Goal: Information Seeking & Learning: Learn about a topic

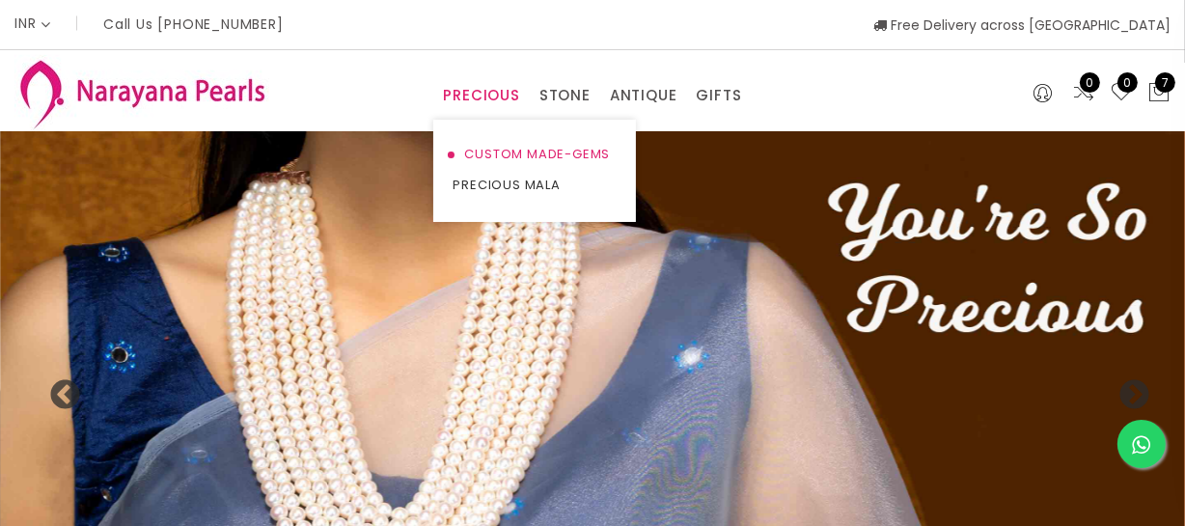
click at [471, 145] on link "CUSTOM MADE-GEMS" at bounding box center [534, 154] width 164 height 31
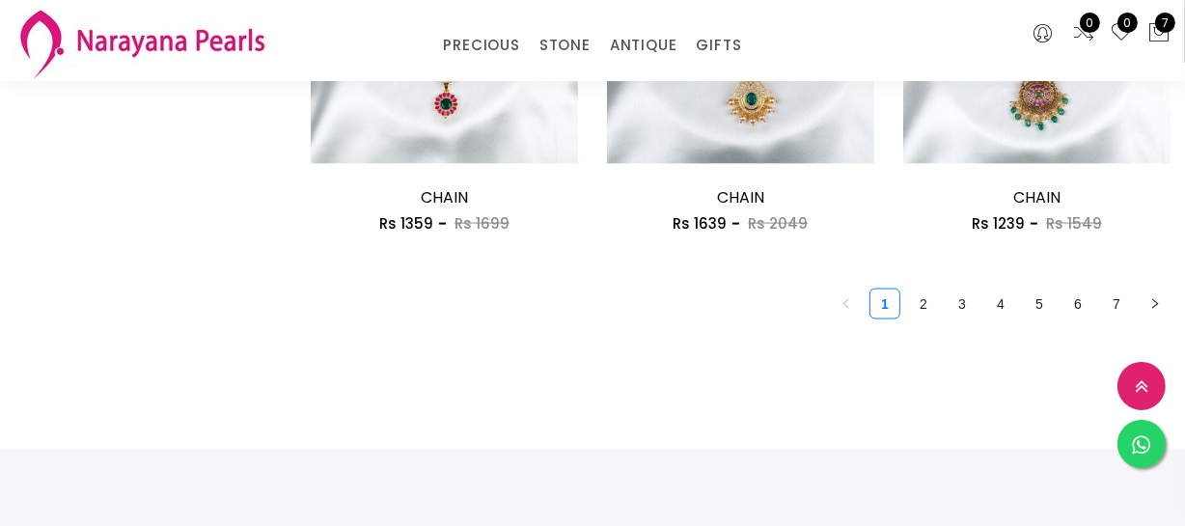
scroll to position [2631, 0]
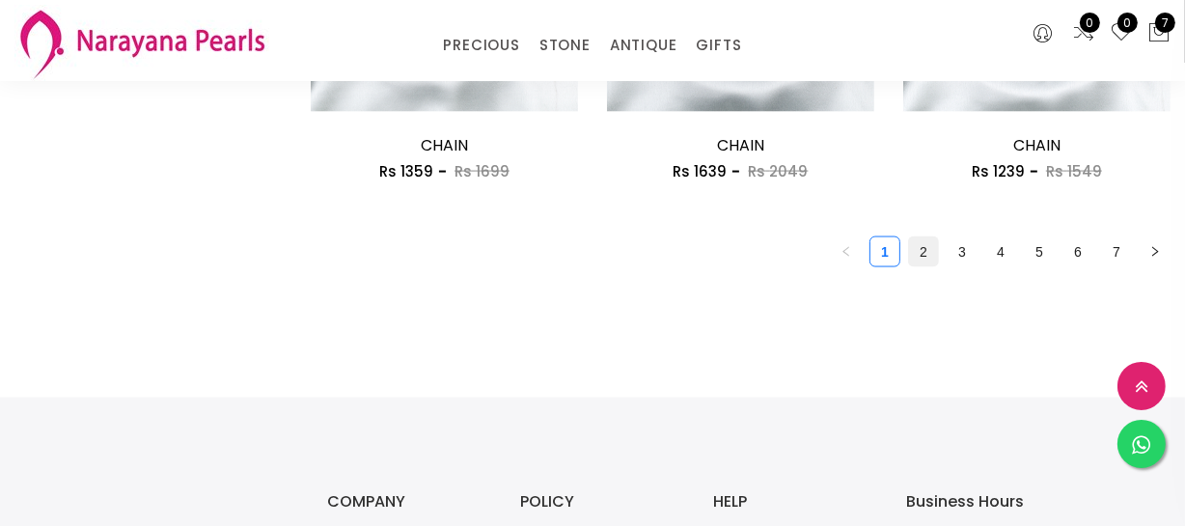
click at [931, 252] on link "2" at bounding box center [923, 251] width 29 height 29
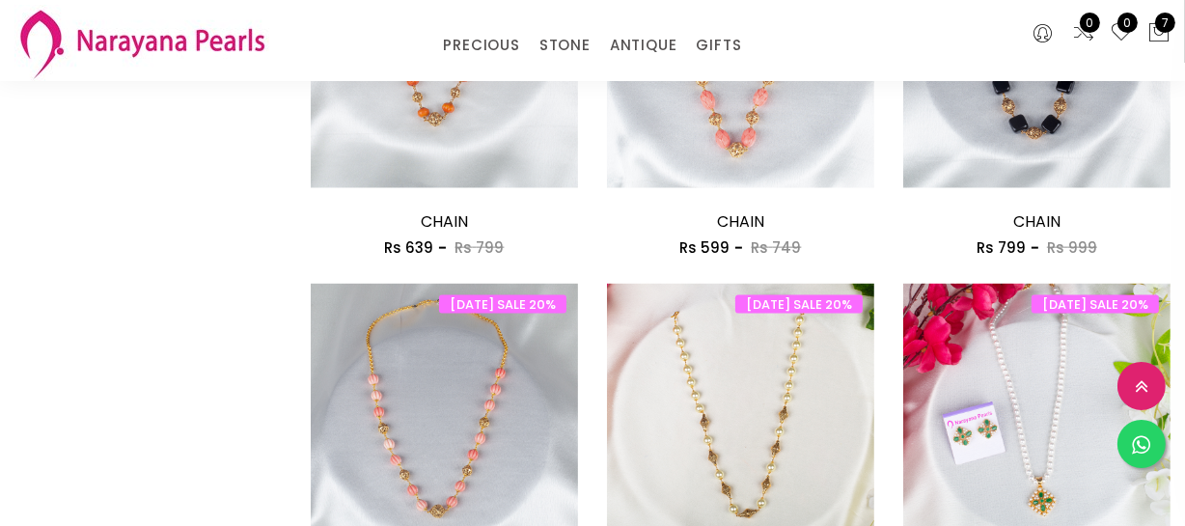
scroll to position [2631, 0]
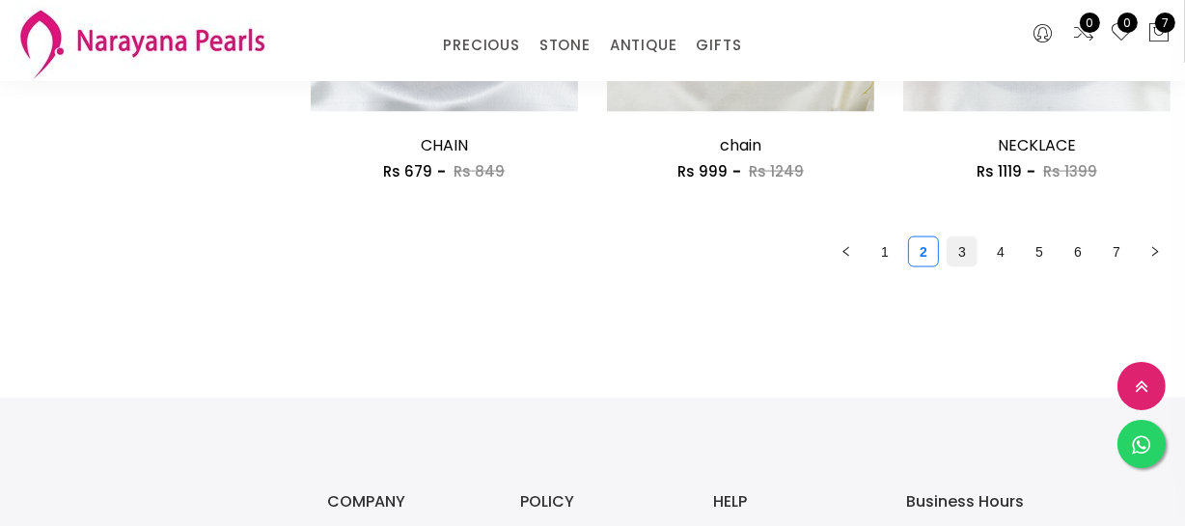
click at [952, 252] on link "3" at bounding box center [961, 251] width 29 height 29
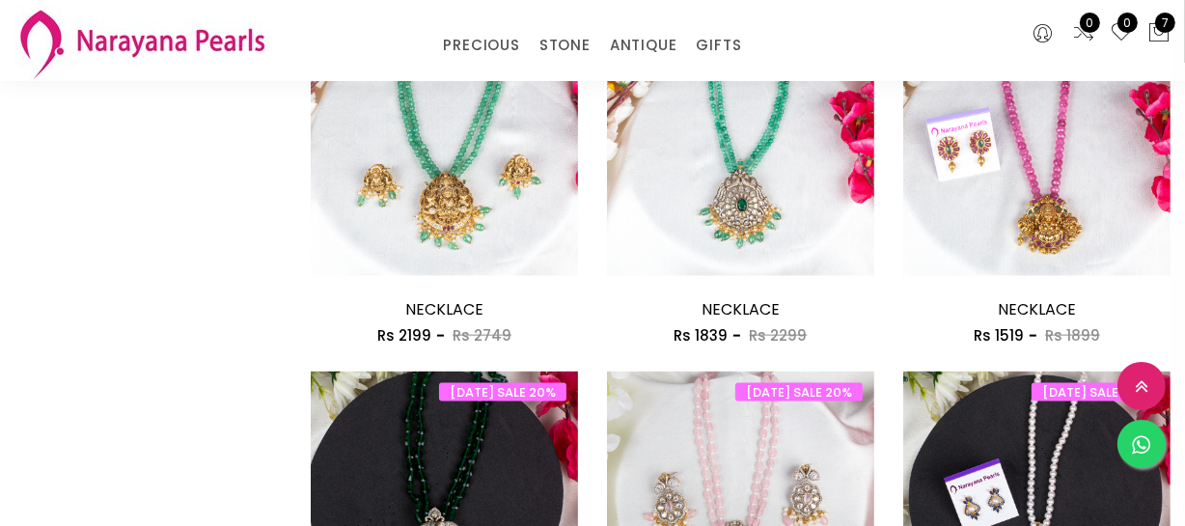
scroll to position [2631, 0]
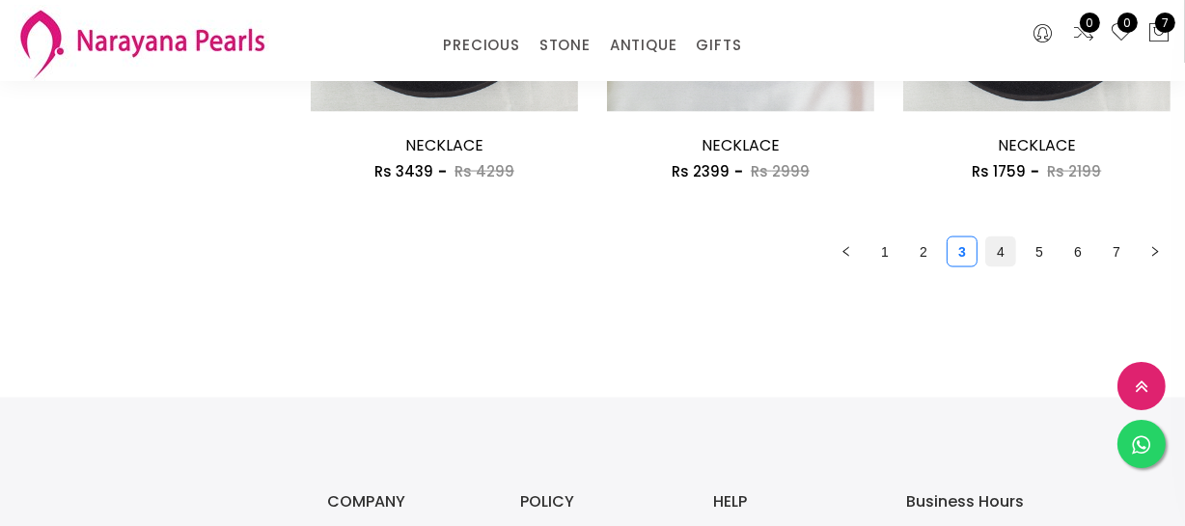
click at [1000, 251] on link "4" at bounding box center [1000, 251] width 29 height 29
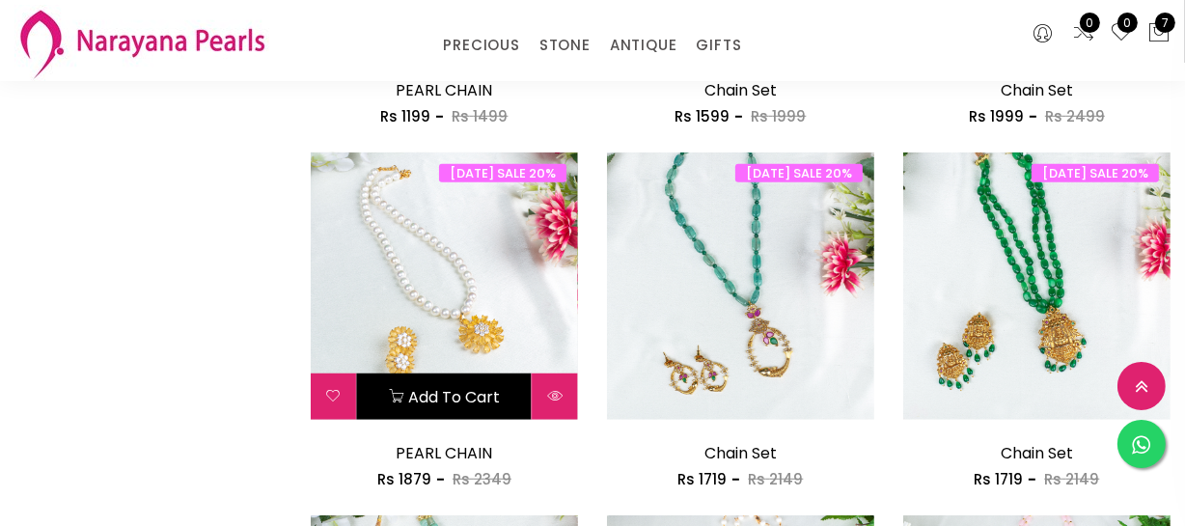
scroll to position [1227, 0]
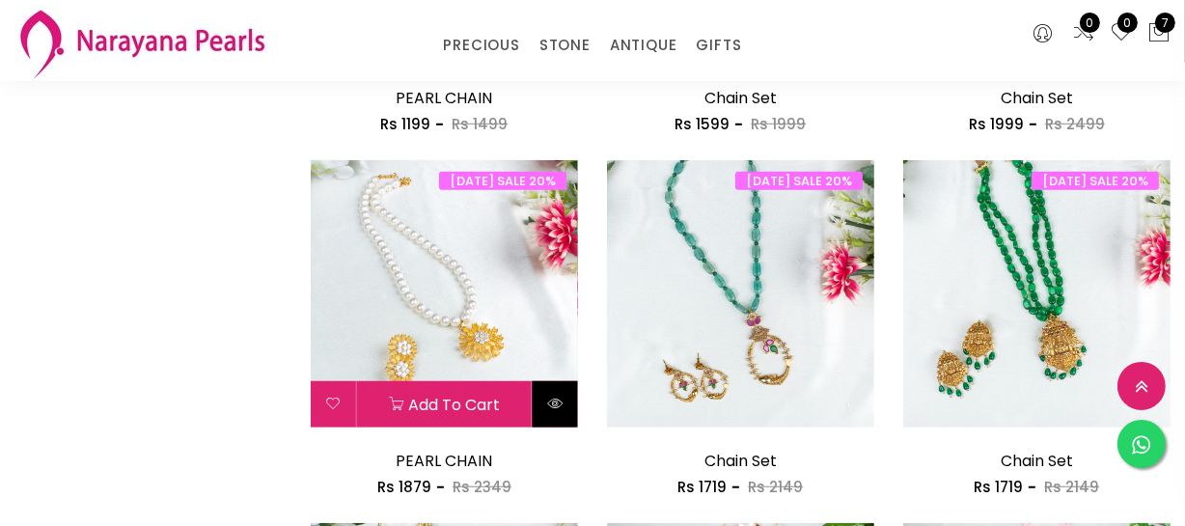
click at [543, 397] on button at bounding box center [555, 404] width 45 height 46
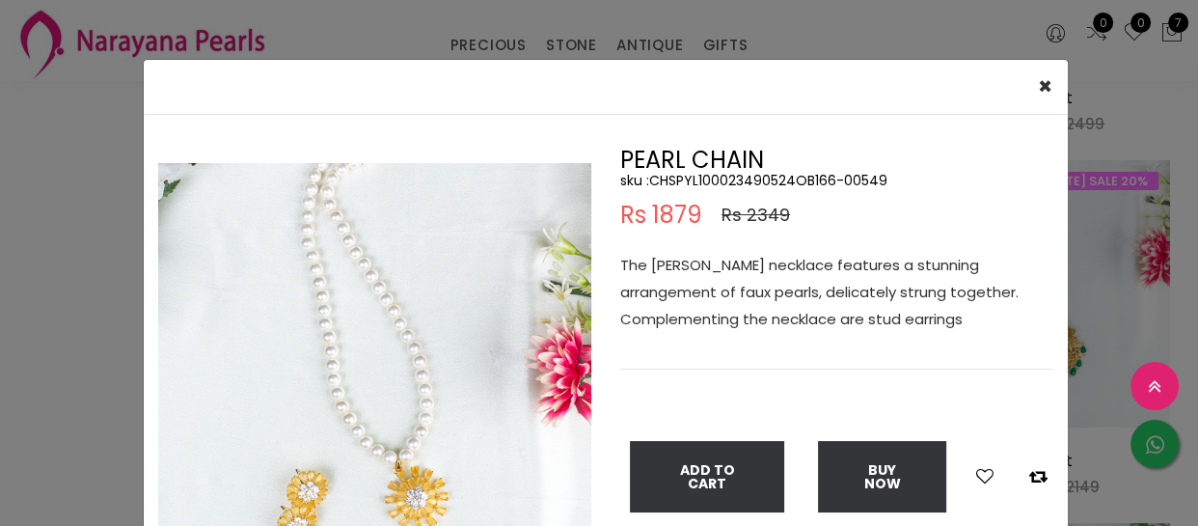
click at [715, 172] on h5 "sku : CHSPYL100023490524OB166-00549" at bounding box center [836, 180] width 433 height 17
click at [721, 180] on h5 "sku : CHSPYL100023490524OB166-00549" at bounding box center [836, 180] width 433 height 17
copy h5 "CHSPYL100023490524OB166"
click at [20, 408] on div "× Close Double (click / press) on the image to zoom (in / out). PEARL CHAIN sku…" at bounding box center [599, 263] width 1198 height 526
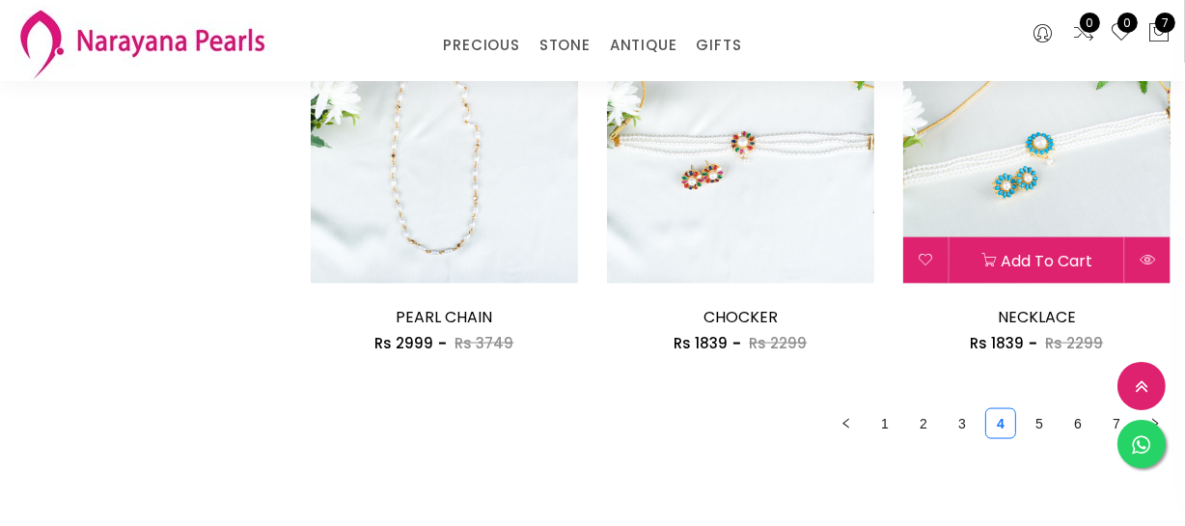
scroll to position [2455, 0]
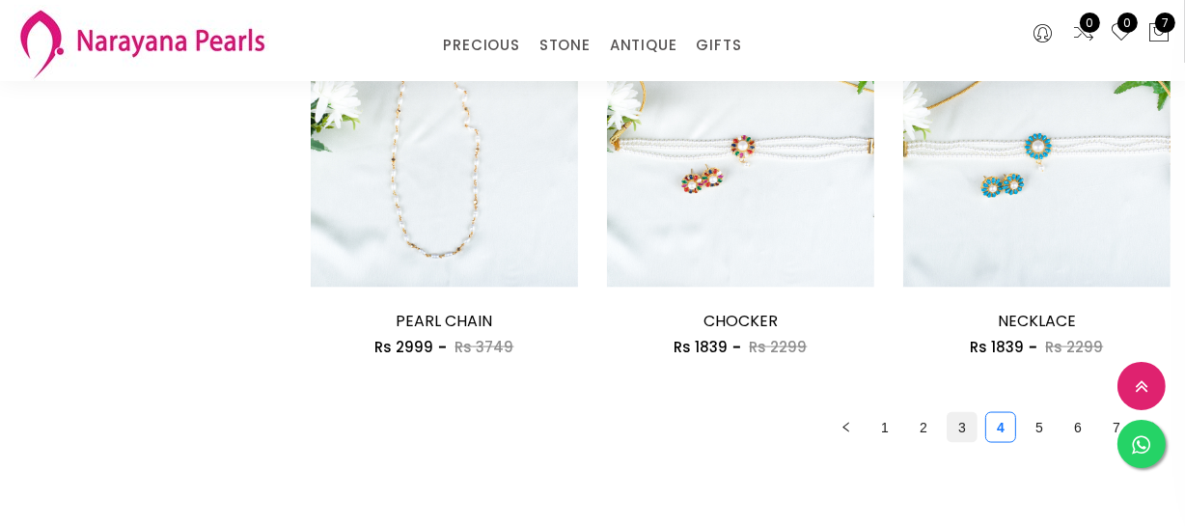
click at [963, 416] on link "3" at bounding box center [961, 427] width 29 height 29
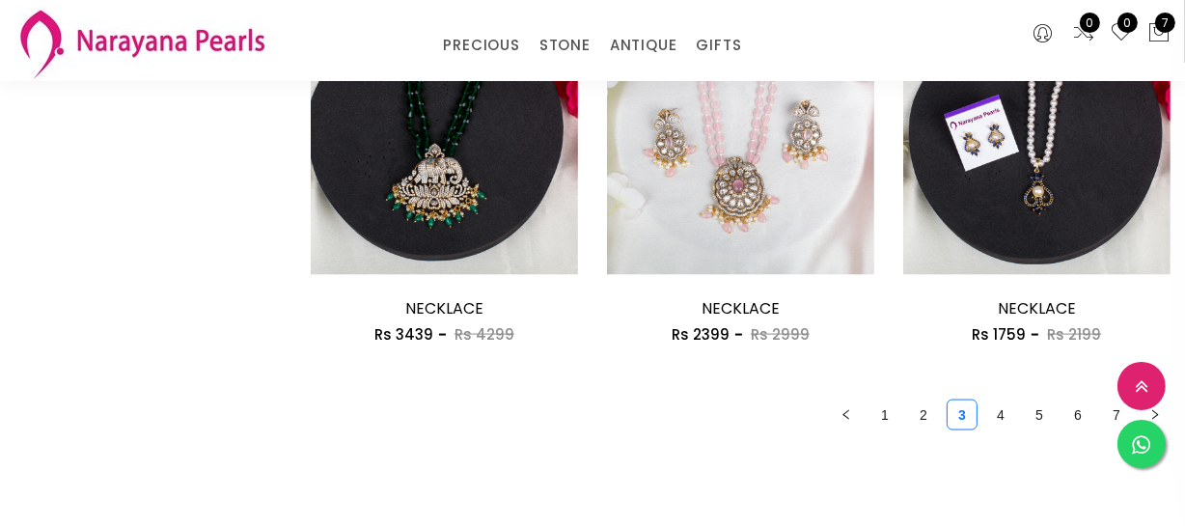
scroll to position [2631, 0]
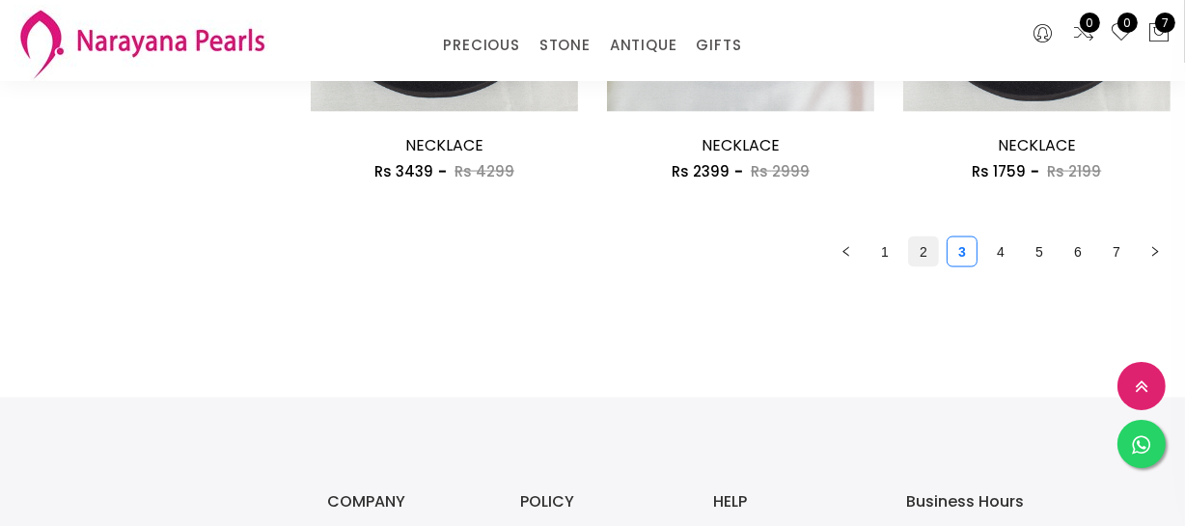
click at [917, 257] on link "2" at bounding box center [923, 251] width 29 height 29
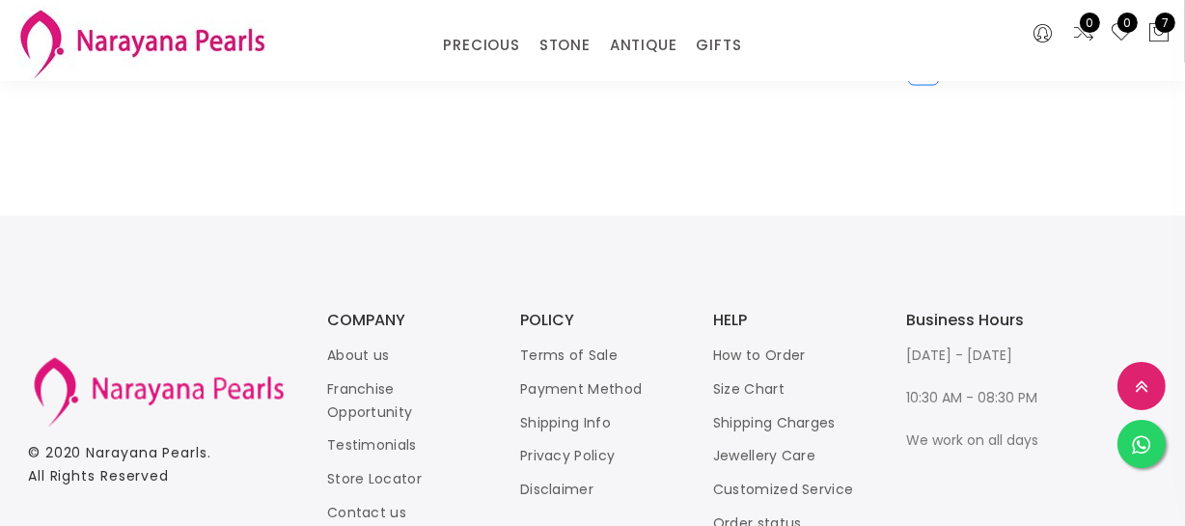
scroll to position [2566, 0]
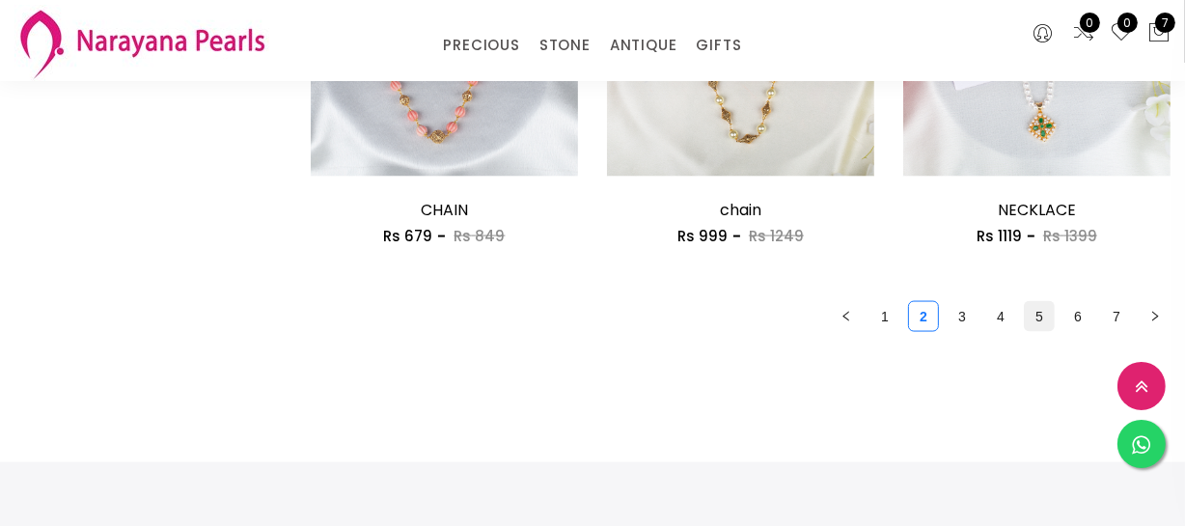
click at [1032, 311] on link "5" at bounding box center [1039, 316] width 29 height 29
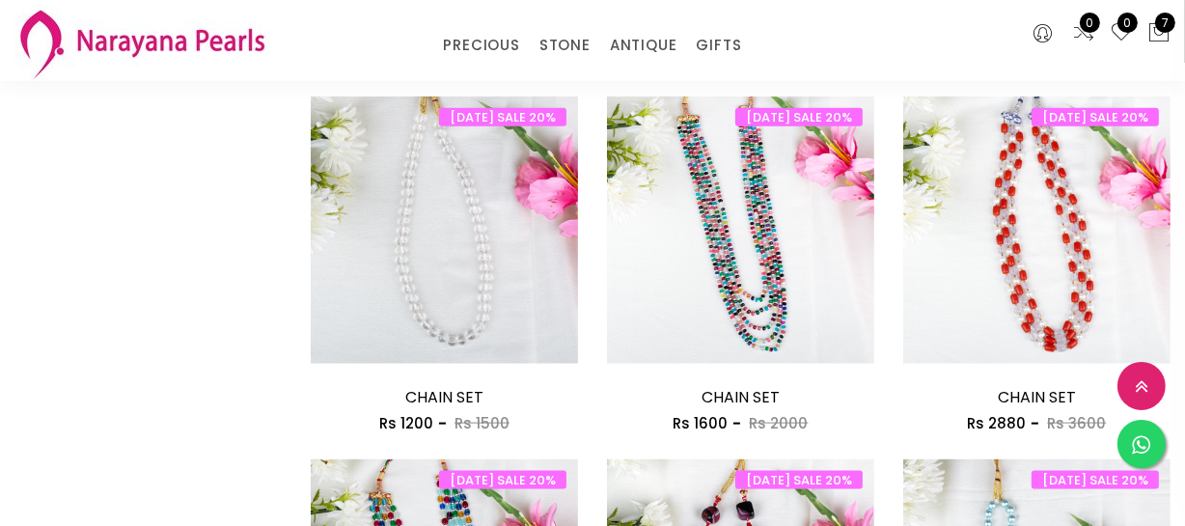
scroll to position [2631, 0]
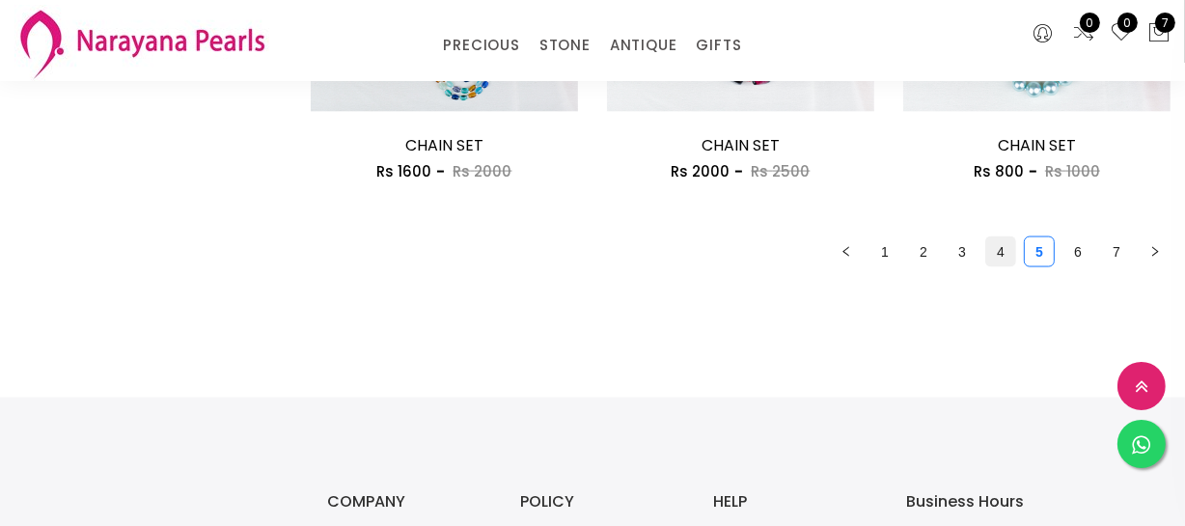
click at [996, 250] on link "4" at bounding box center [1000, 251] width 29 height 29
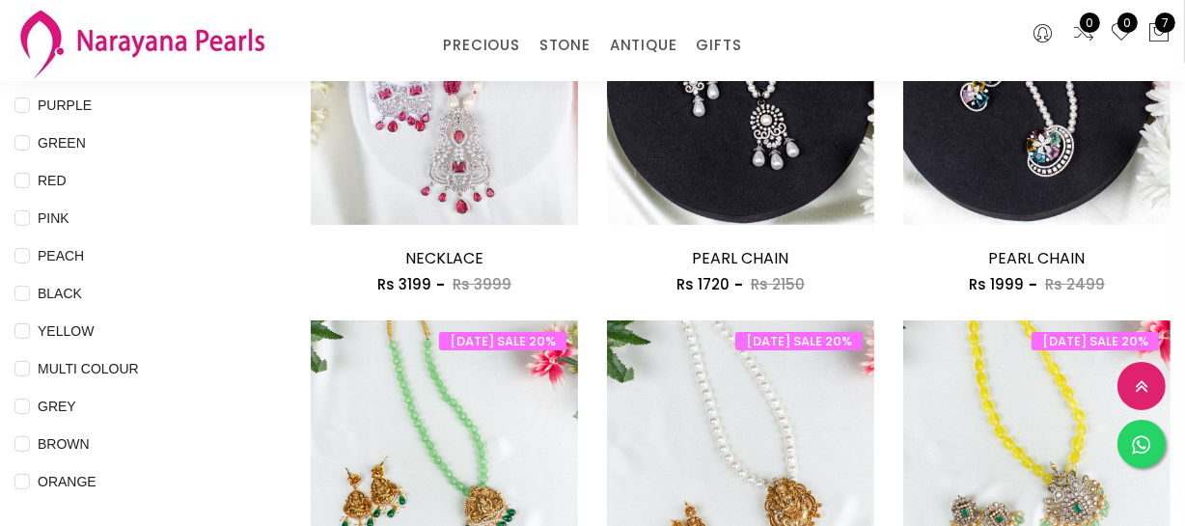
scroll to position [350, 0]
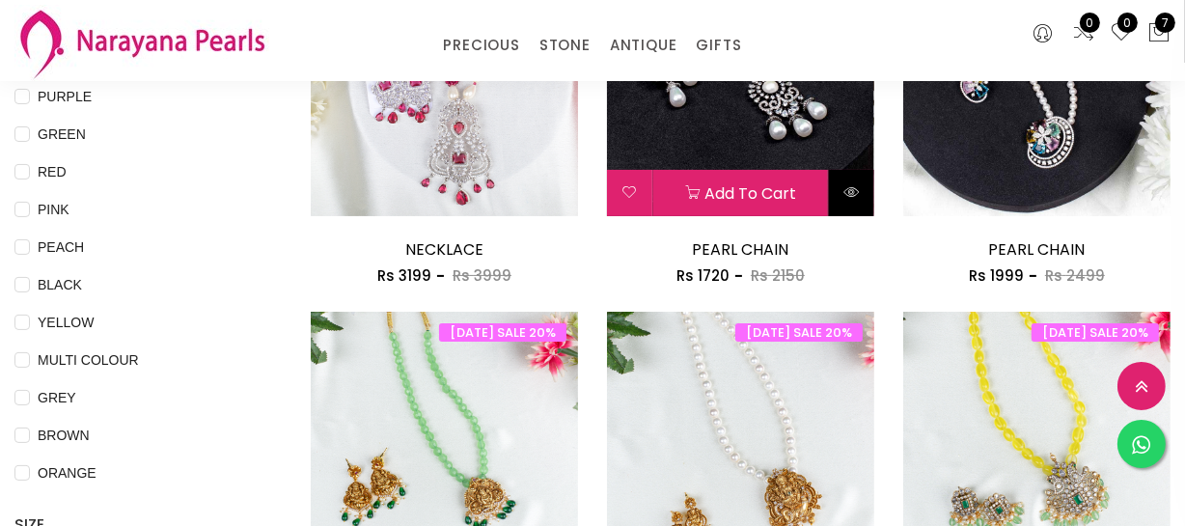
click at [848, 187] on icon at bounding box center [850, 191] width 15 height 15
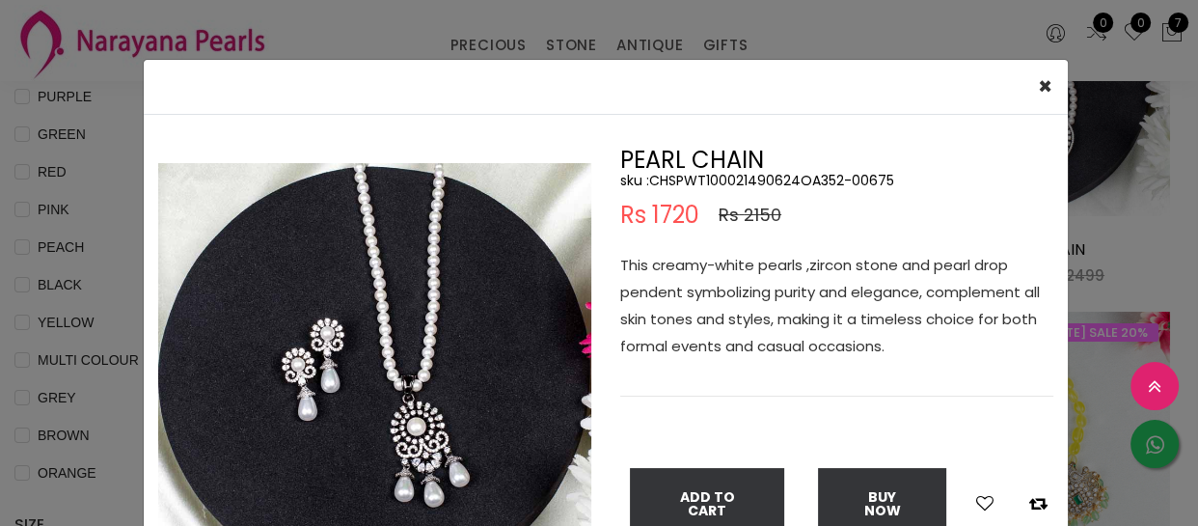
click at [772, 180] on h5 "sku : CHSPWT100021490624OA352-00675" at bounding box center [836, 180] width 433 height 17
copy h5 "CHSPWT100021490624OA352"
click at [89, 297] on div "× Close Double (click / press) on the image to zoom (in / out). PEARL CHAIN sku…" at bounding box center [599, 263] width 1198 height 526
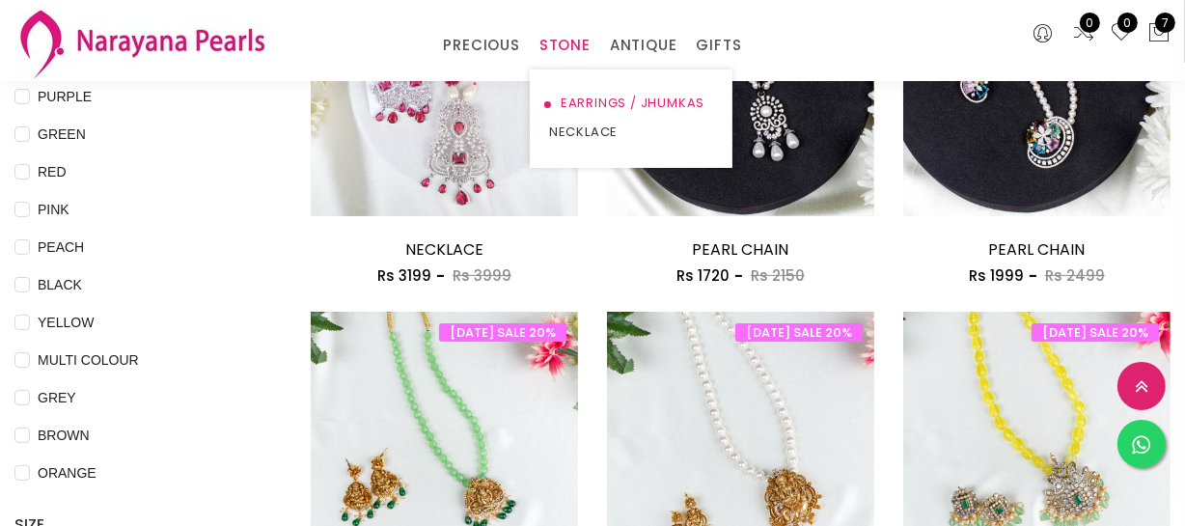
click at [569, 105] on link "EARRINGS / JHUMKAS" at bounding box center [631, 103] width 164 height 29
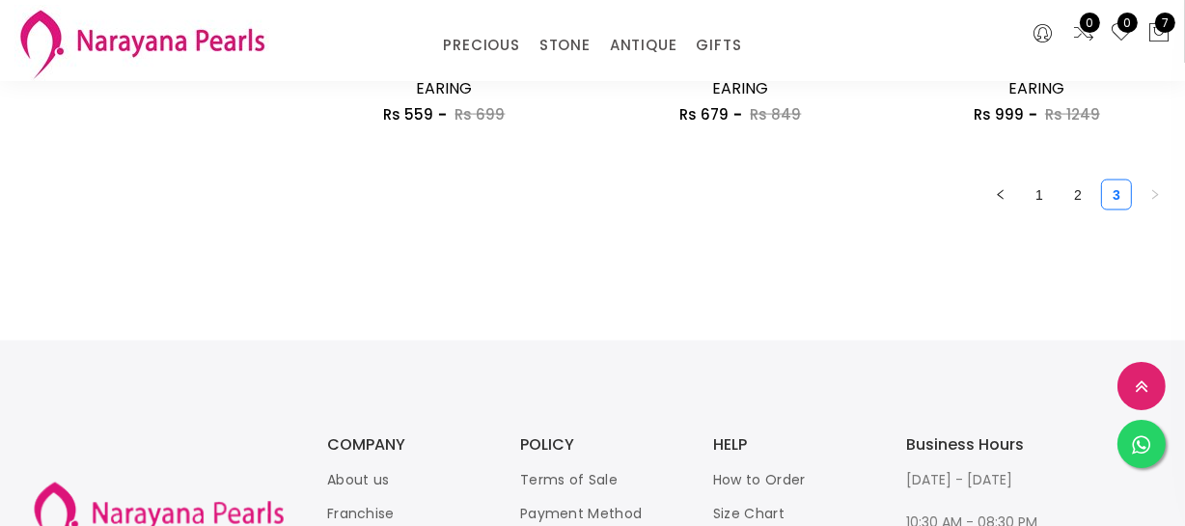
scroll to position [2719, 0]
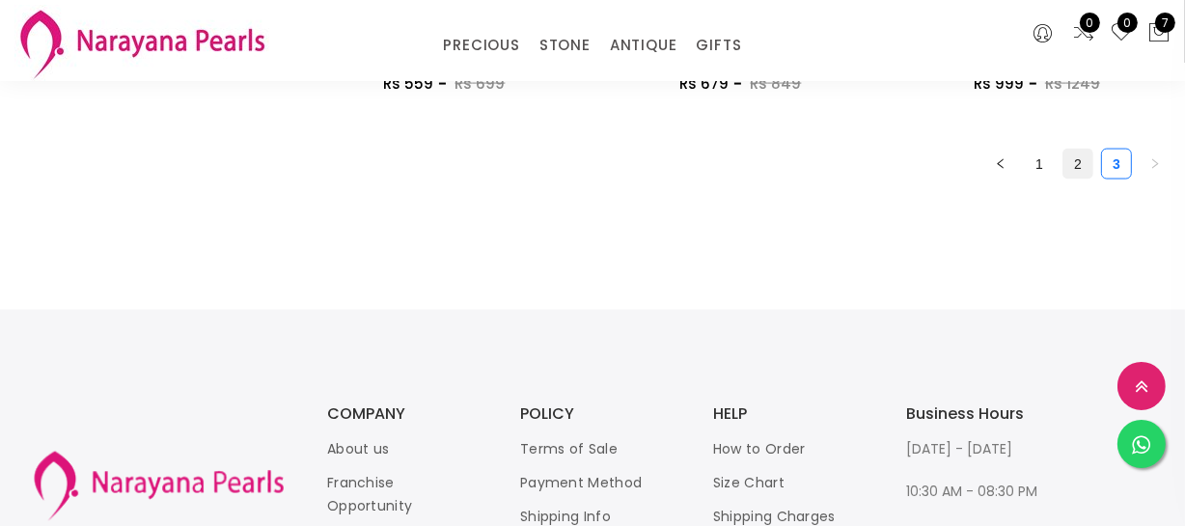
click at [1070, 170] on link "2" at bounding box center [1077, 164] width 29 height 29
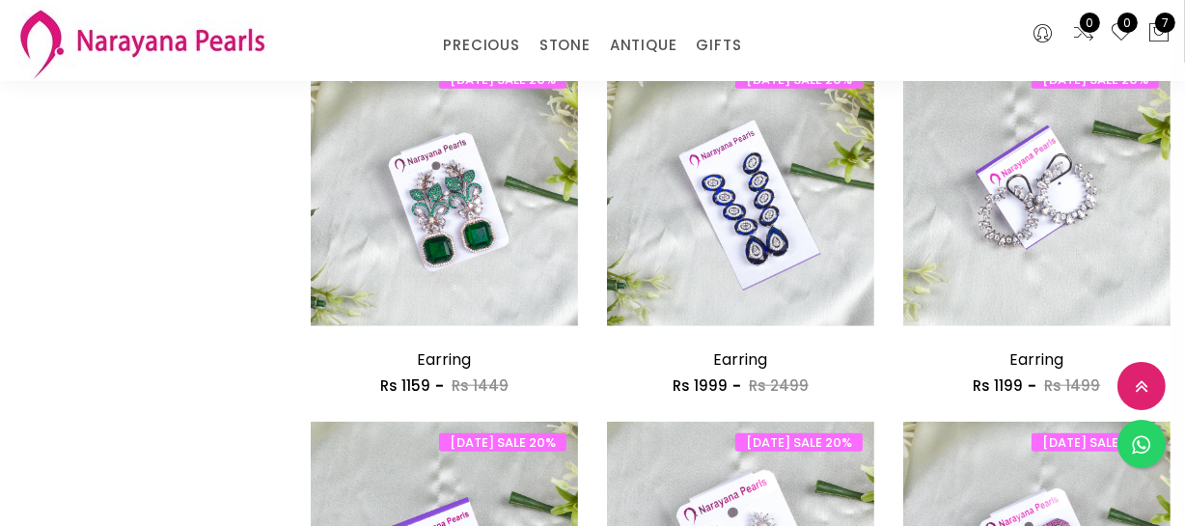
scroll to position [1666, 0]
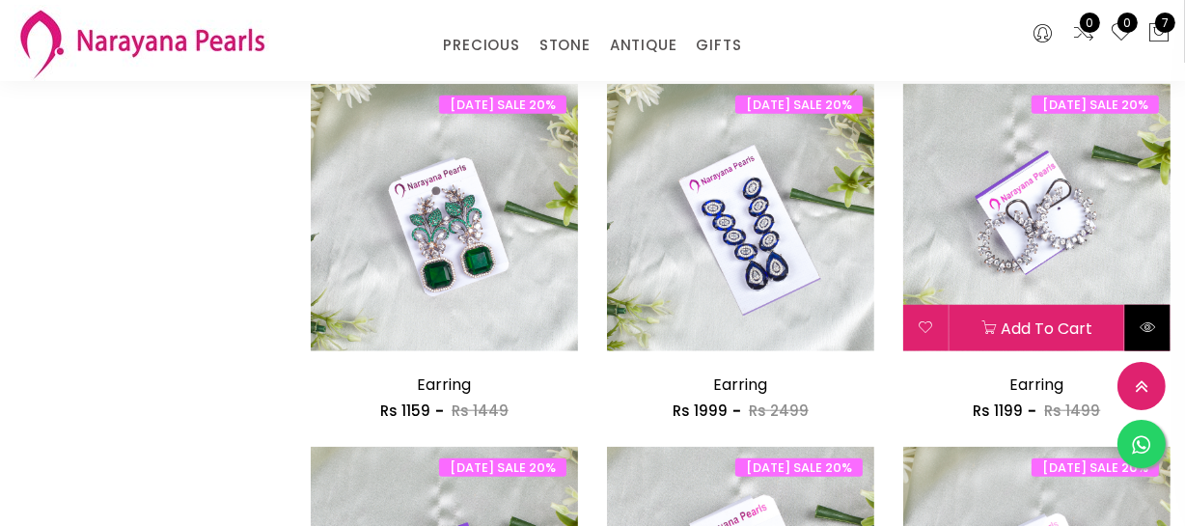
click at [1140, 335] on button at bounding box center [1147, 328] width 45 height 46
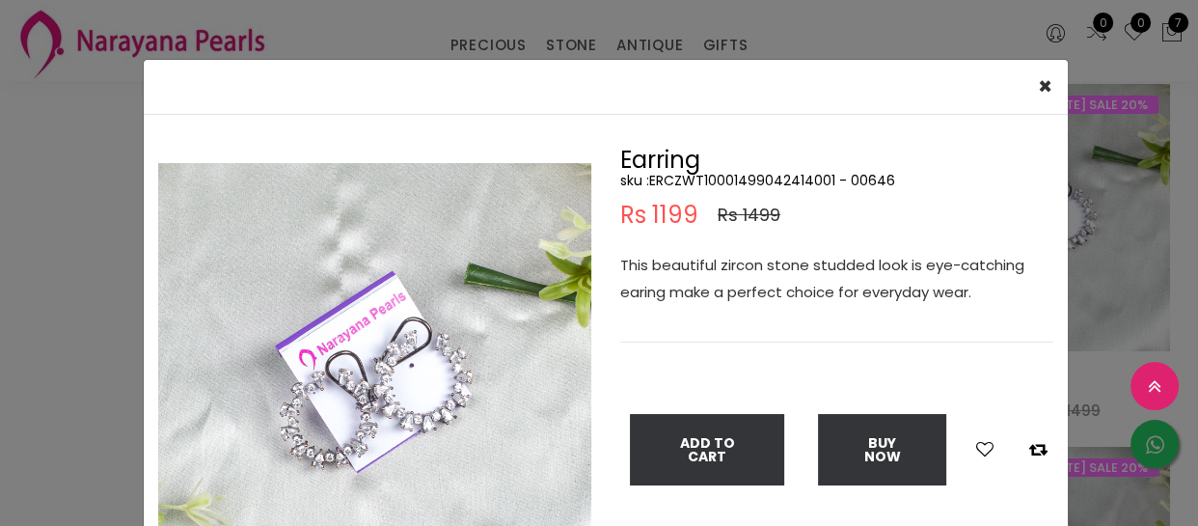
click at [767, 180] on h5 "sku : ERCZWT10001499042414001 - 00646" at bounding box center [836, 180] width 433 height 17
click at [19, 247] on div "× Close Double (click / press) on the image to zoom (in / out). Earring sku : E…" at bounding box center [599, 263] width 1198 height 526
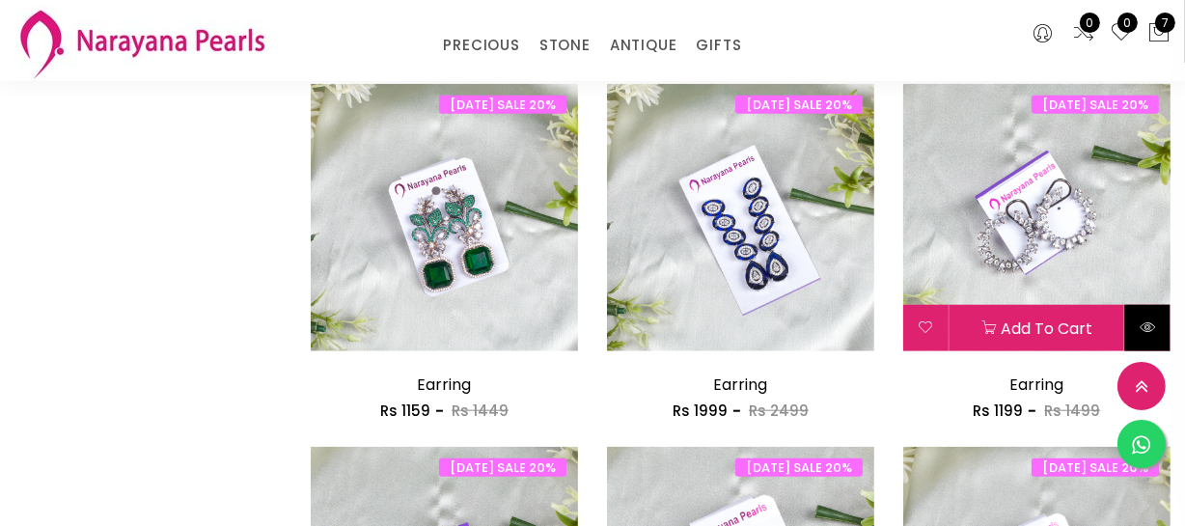
click at [1151, 322] on icon at bounding box center [1146, 326] width 15 height 15
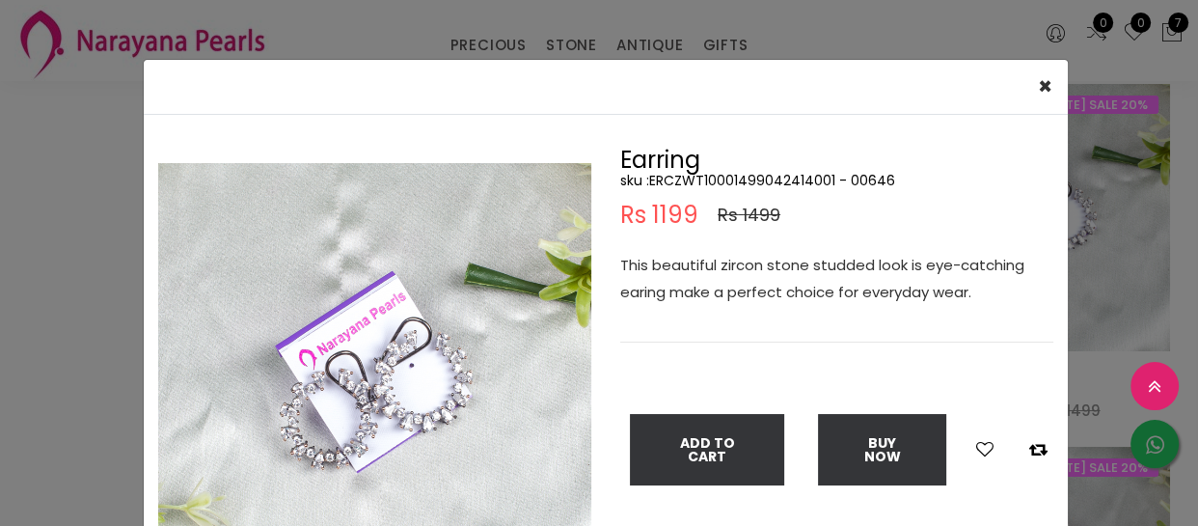
click at [704, 184] on h5 "sku : ERCZWT10001499042414001 - 00646" at bounding box center [836, 180] width 433 height 17
copy h5 "ERCZWT10001499042414001"
click at [391, 60] on div "× Close" at bounding box center [606, 87] width 924 height 55
click at [488, 39] on div "× Close Double (click / press) on the image to zoom (in / out). Earring sku : E…" at bounding box center [599, 263] width 1198 height 526
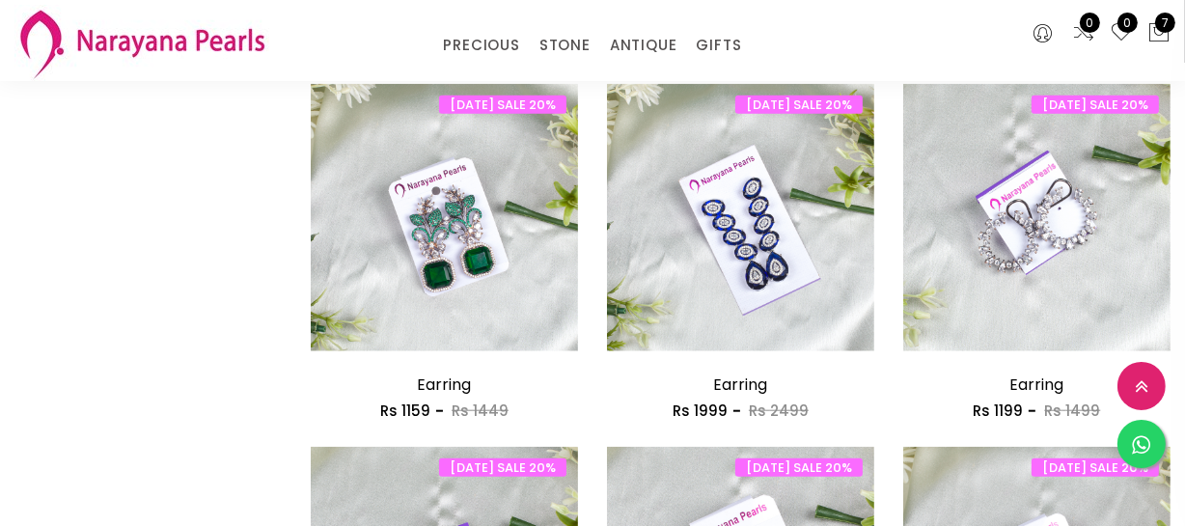
click at [488, 39] on link "PRECIOUS" at bounding box center [481, 45] width 76 height 29
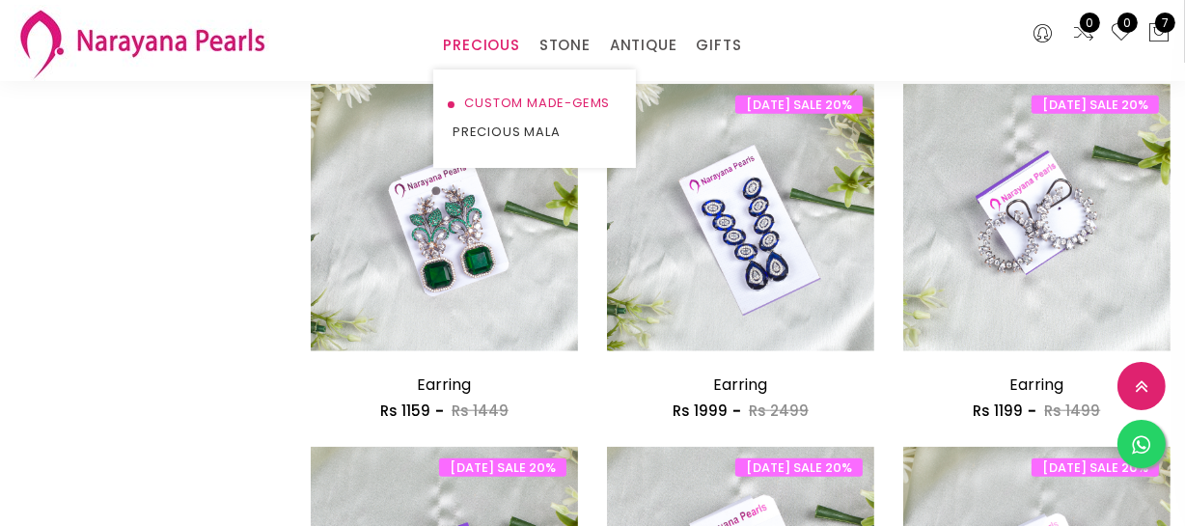
click at [496, 96] on link "CUSTOM MADE-GEMS" at bounding box center [534, 103] width 164 height 29
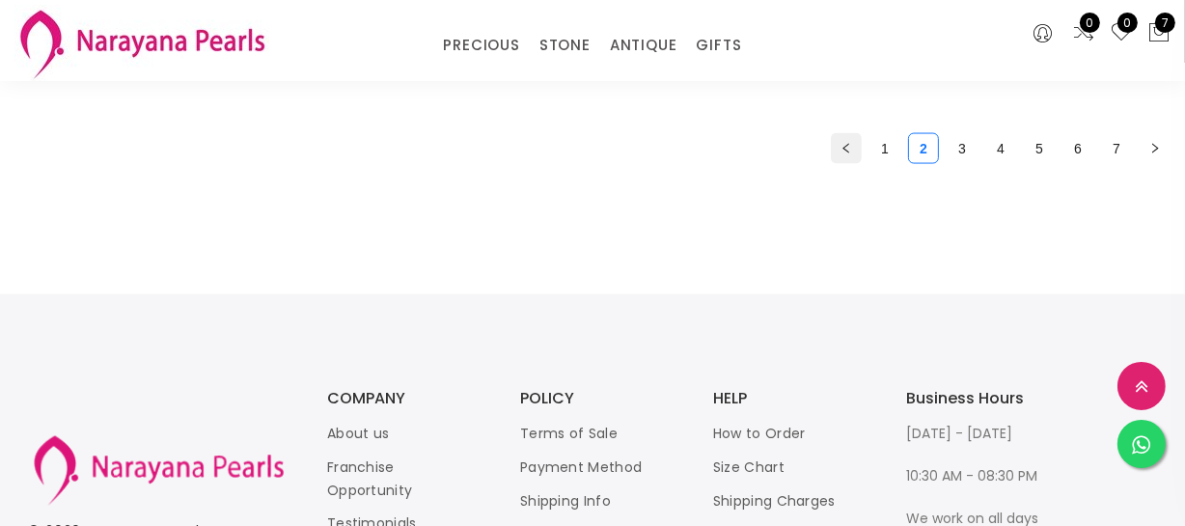
scroll to position [2479, 0]
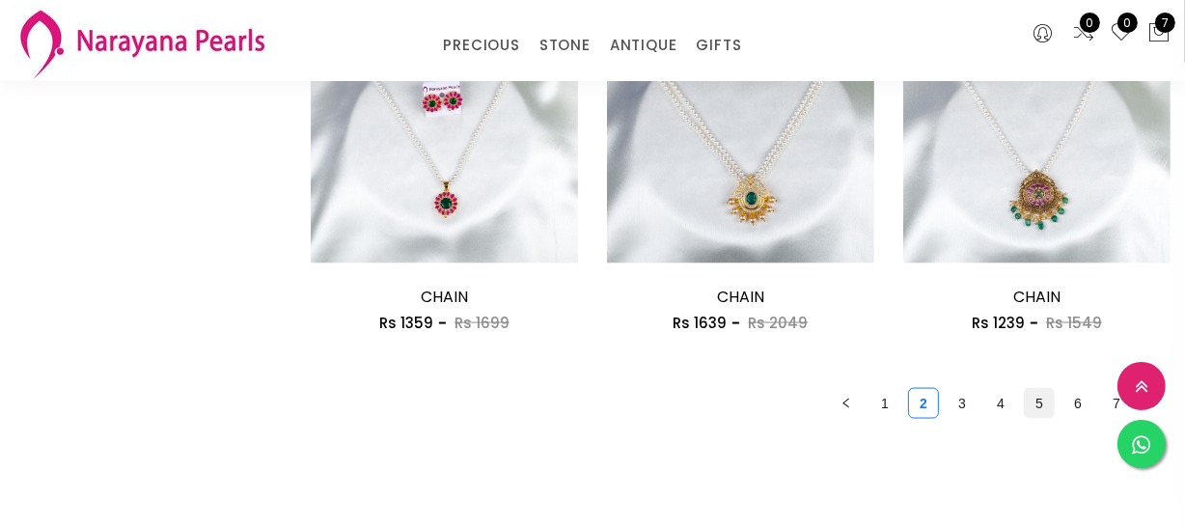
click at [1025, 402] on link "5" at bounding box center [1039, 403] width 29 height 29
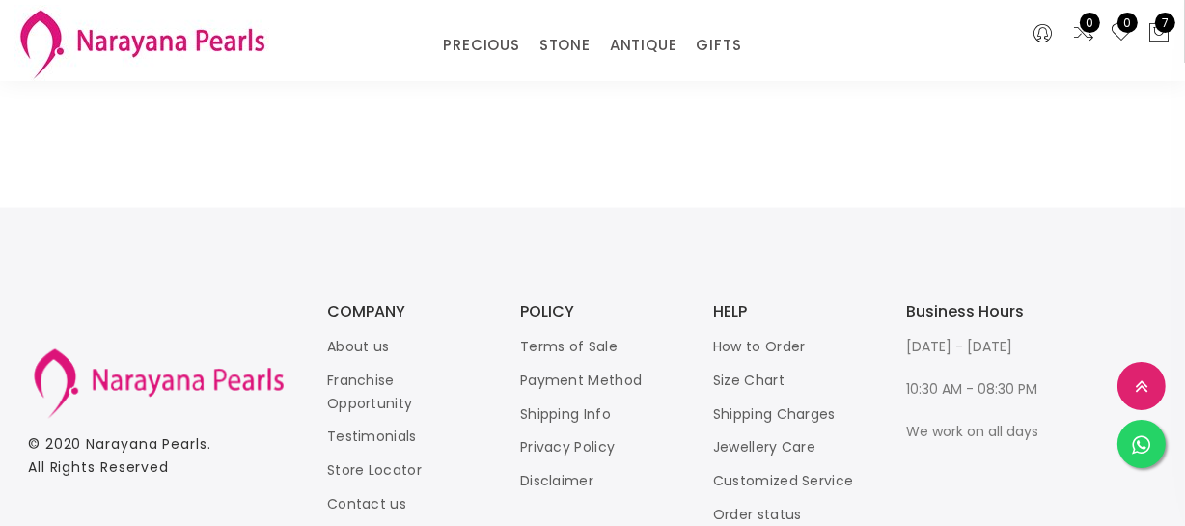
scroll to position [2479, 0]
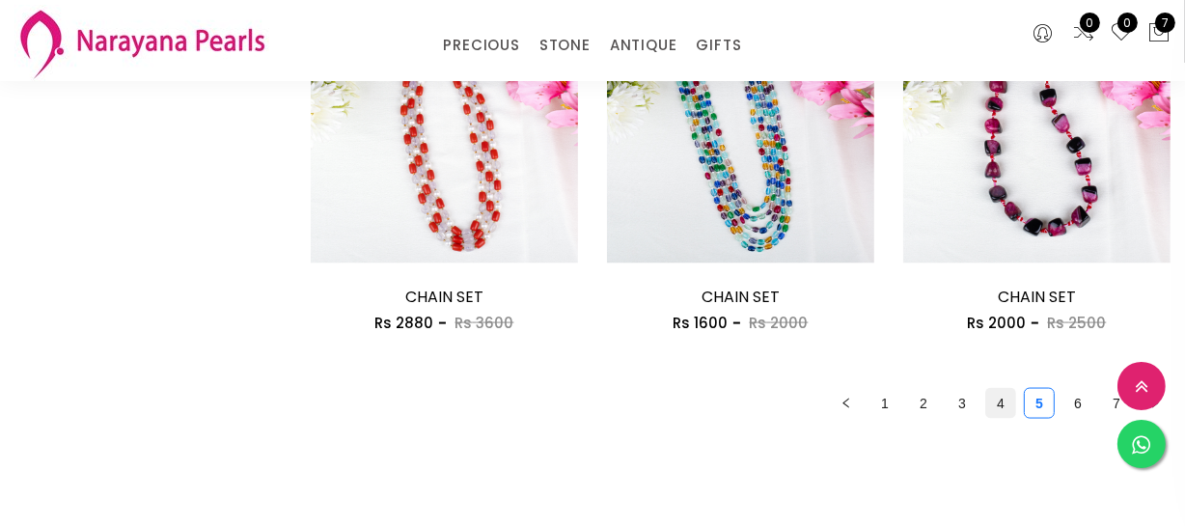
click at [999, 394] on link "4" at bounding box center [1000, 403] width 29 height 29
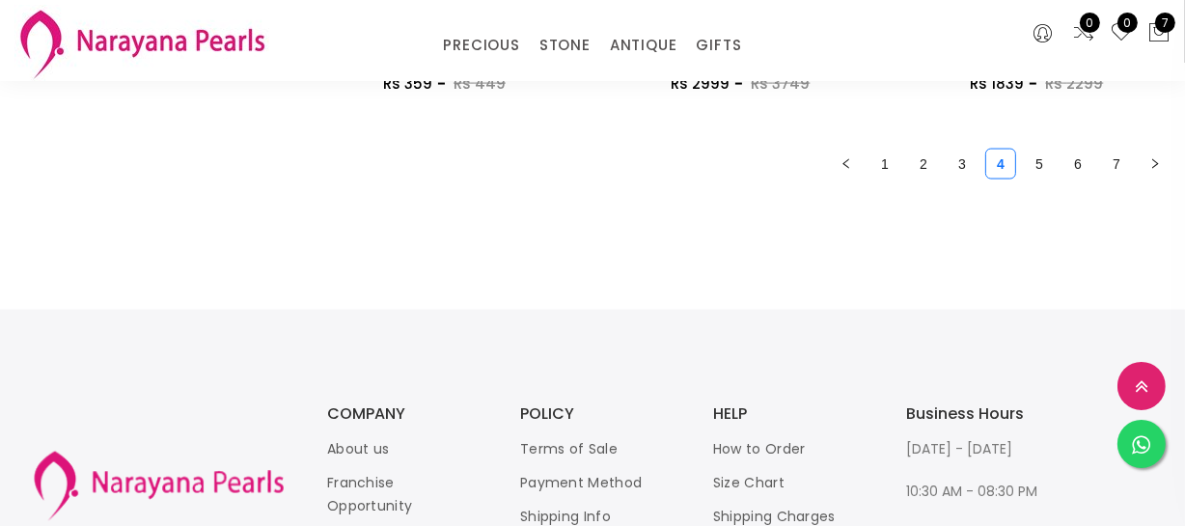
scroll to position [2917, 0]
